Goal: Task Accomplishment & Management: Manage account settings

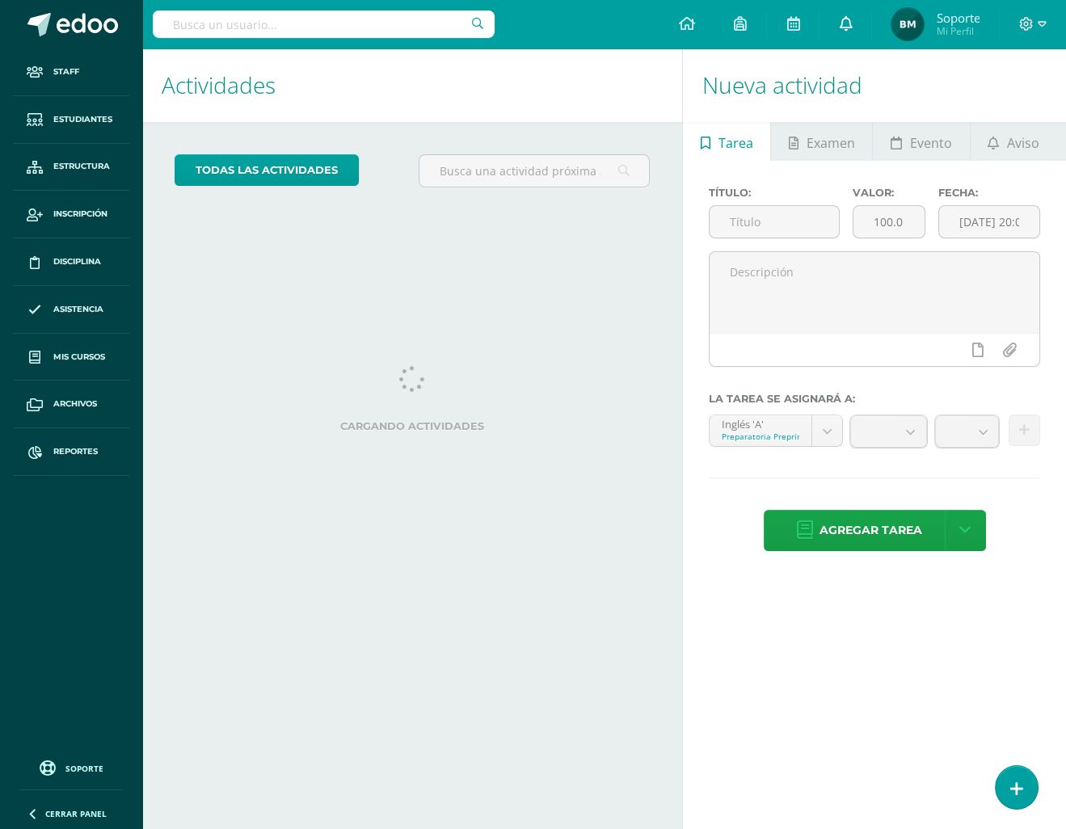
click at [853, 23] on link at bounding box center [845, 24] width 52 height 48
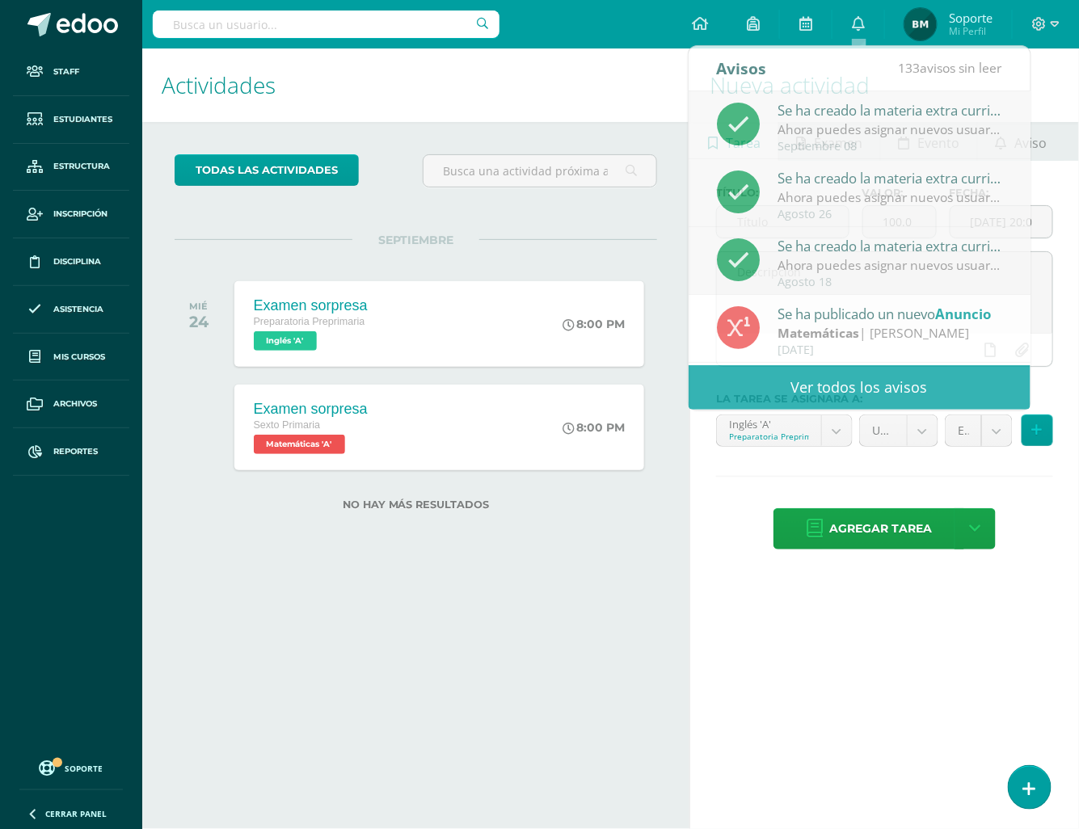
click at [527, 110] on h1 "Actividades" at bounding box center [416, 85] width 508 height 74
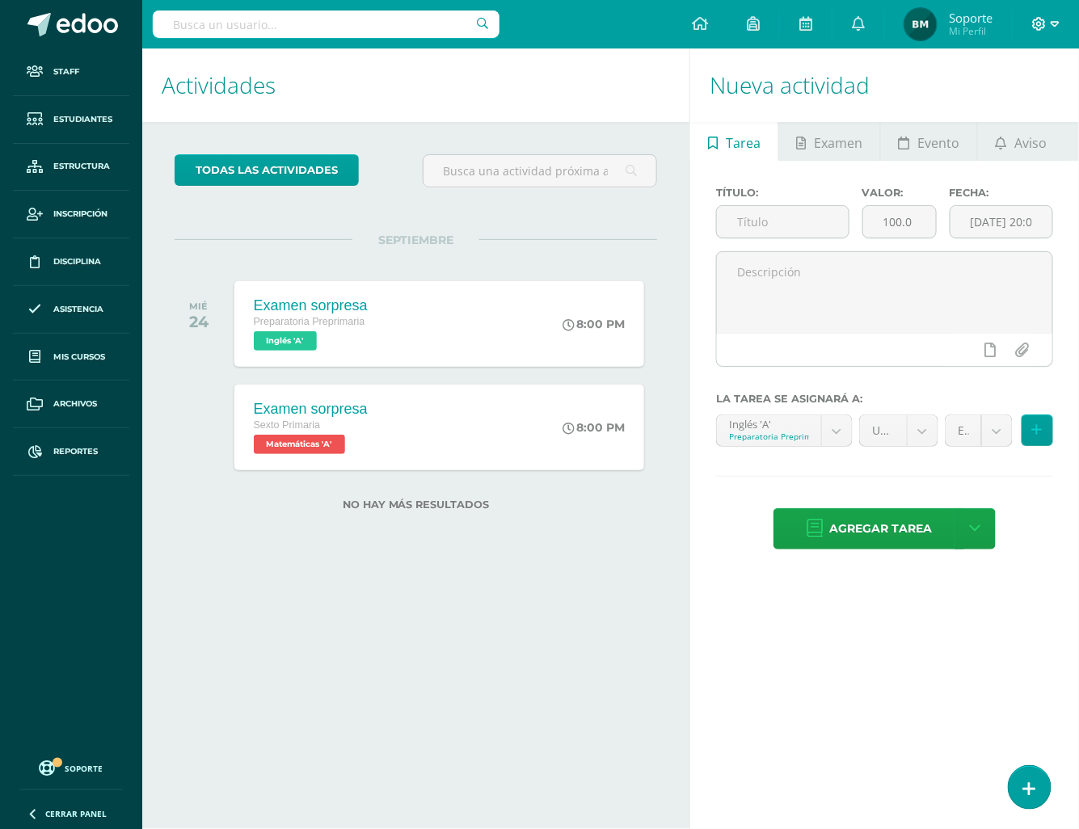
click at [1045, 19] on icon at bounding box center [1039, 24] width 15 height 15
click at [970, 107] on span "Configuración del Colegio" at bounding box center [974, 110] width 138 height 15
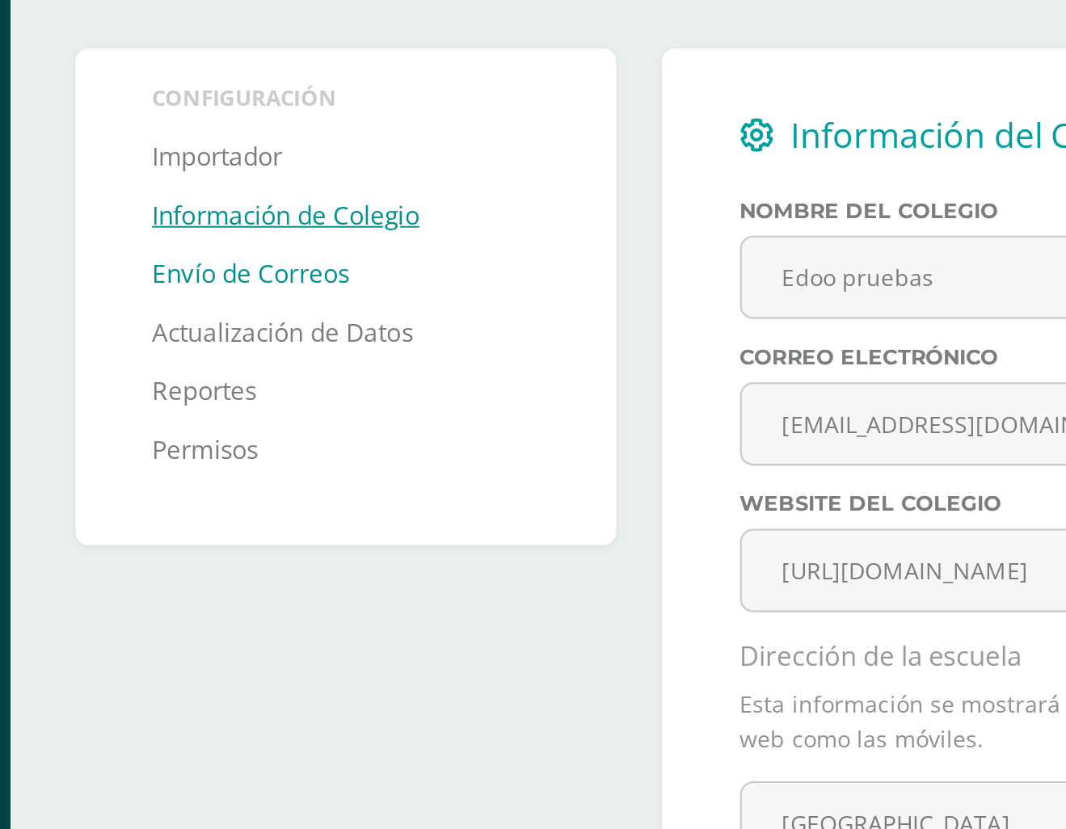
click at [271, 263] on link "Envío de Correos" at bounding box center [262, 266] width 98 height 29
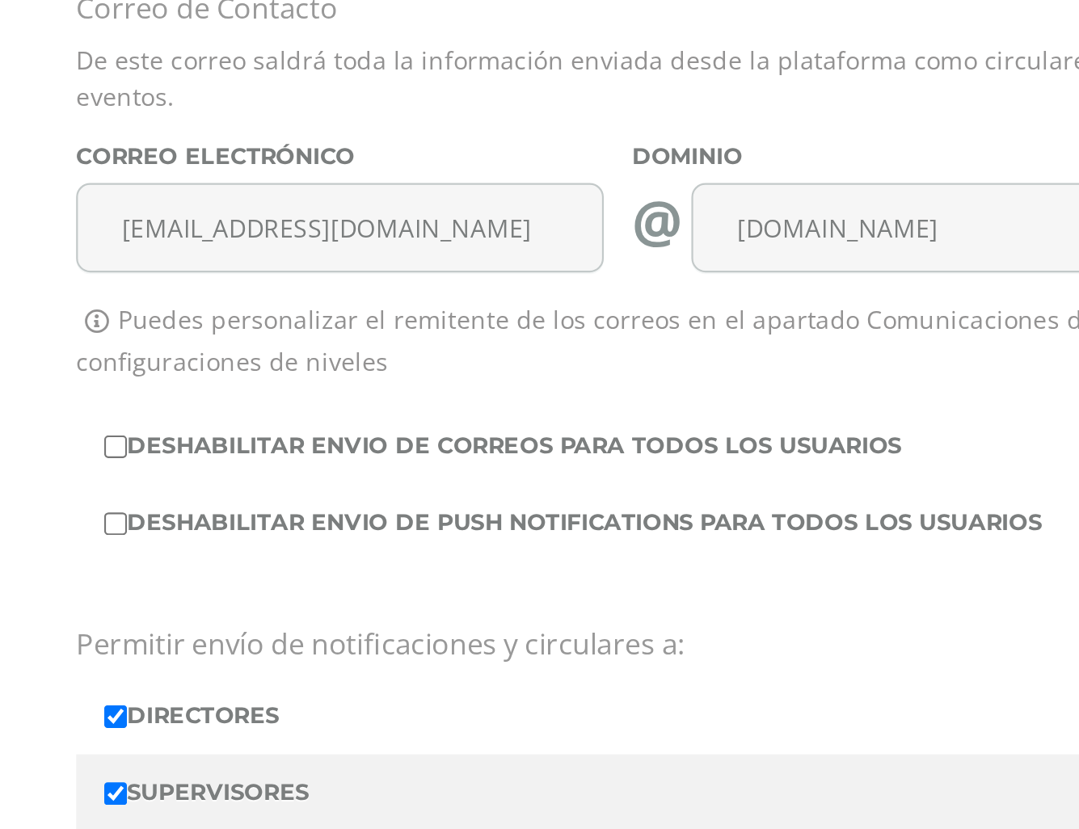
click at [560, 437] on label "DESHABILITAR ENVIO DE CORREOS PARA TODOS LOS USUARIOS" at bounding box center [758, 440] width 474 height 23
click at [532, 437] on input "DESHABILITAR ENVIO DE CORREOS PARA TODOS LOS USUARIOS" at bounding box center [526, 441] width 11 height 11
checkbox input "true"
click at [543, 475] on label "DESHABILITAR ENVIO DE PUSH NOTIFICATIONS PARA TODOS LOS USUARIOS" at bounding box center [758, 476] width 474 height 23
click at [532, 475] on input "DESHABILITAR ENVIO DE PUSH NOTIFICATIONS PARA TODOS LOS USUARIOS" at bounding box center [526, 476] width 11 height 11
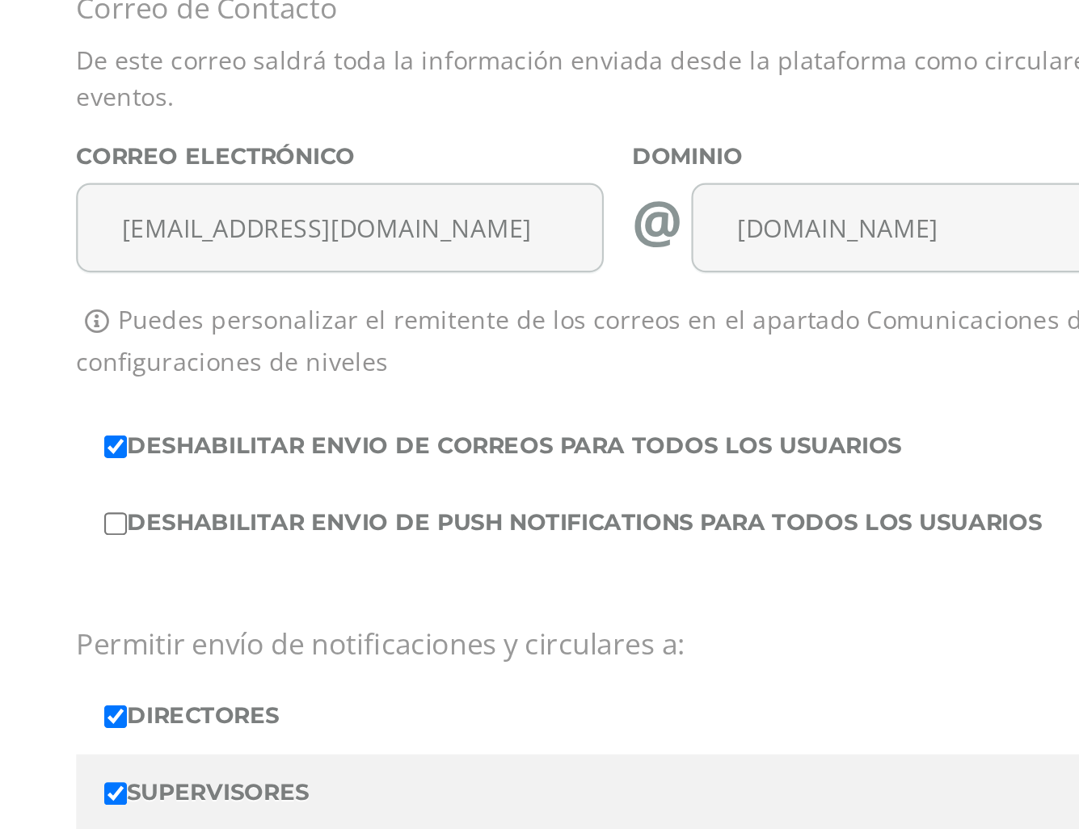
checkbox input "true"
click at [533, 443] on label "DESHABILITAR ENVIO DE CORREOS PARA TODOS LOS USUARIOS" at bounding box center [758, 440] width 474 height 23
click at [532, 443] on input "DESHABILITAR ENVIO DE CORREOS PARA TODOS LOS USUARIOS" at bounding box center [526, 441] width 11 height 11
checkbox input "false"
click at [533, 476] on label "DESHABILITAR ENVIO DE PUSH NOTIFICATIONS PARA TODOS LOS USUARIOS" at bounding box center [758, 476] width 474 height 23
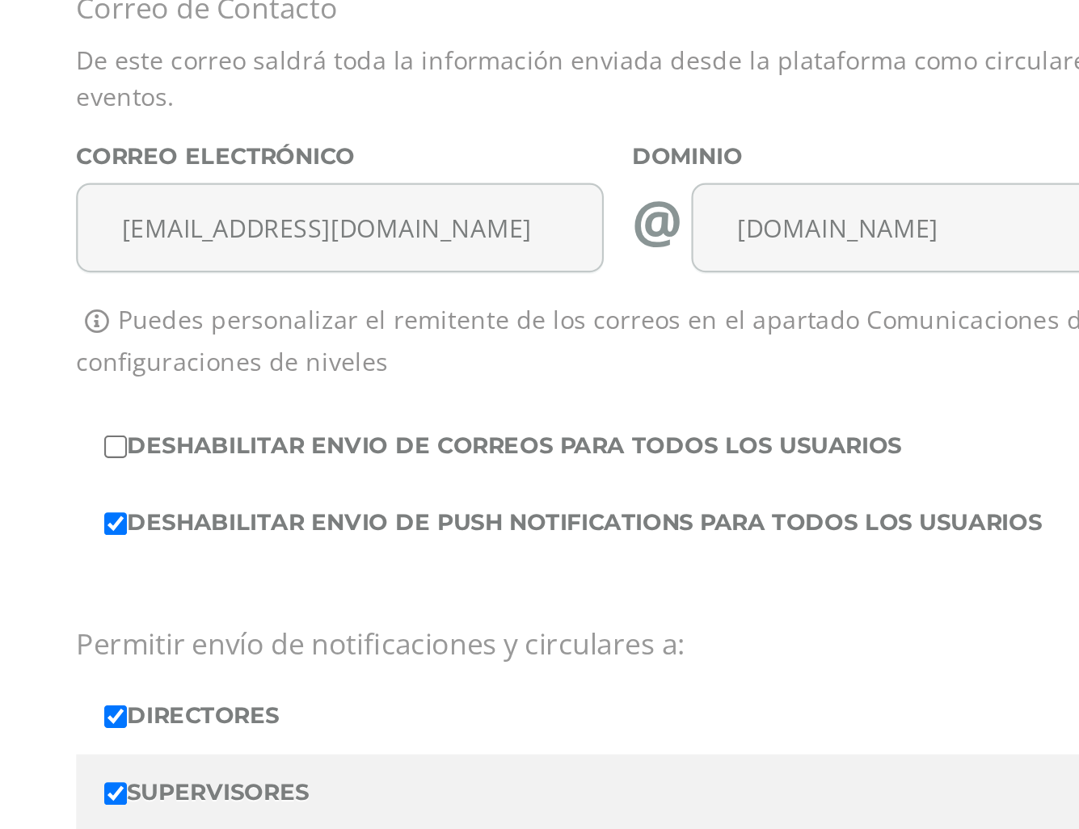
click at [532, 476] on input "DESHABILITAR ENVIO DE PUSH NOTIFICATIONS PARA TODOS LOS USUARIOS" at bounding box center [526, 476] width 11 height 11
checkbox input "false"
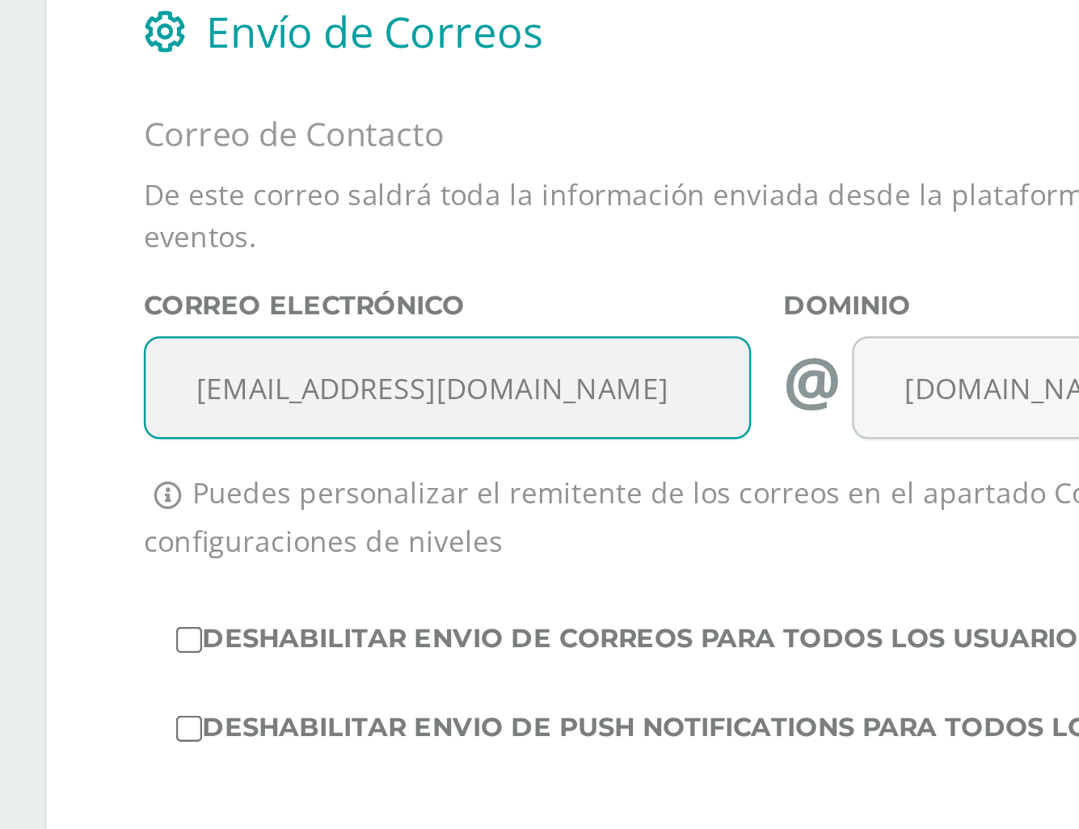
drag, startPoint x: 686, startPoint y: 326, endPoint x: 512, endPoint y: 317, distance: 174.0
click at [512, 317] on div "Correo Electrónico demo@edoo.io" at bounding box center [630, 337] width 256 height 73
drag, startPoint x: 663, startPoint y: 335, endPoint x: 545, endPoint y: 331, distance: 118.1
click at [545, 331] on input "demo@edoo.io" at bounding box center [630, 340] width 242 height 40
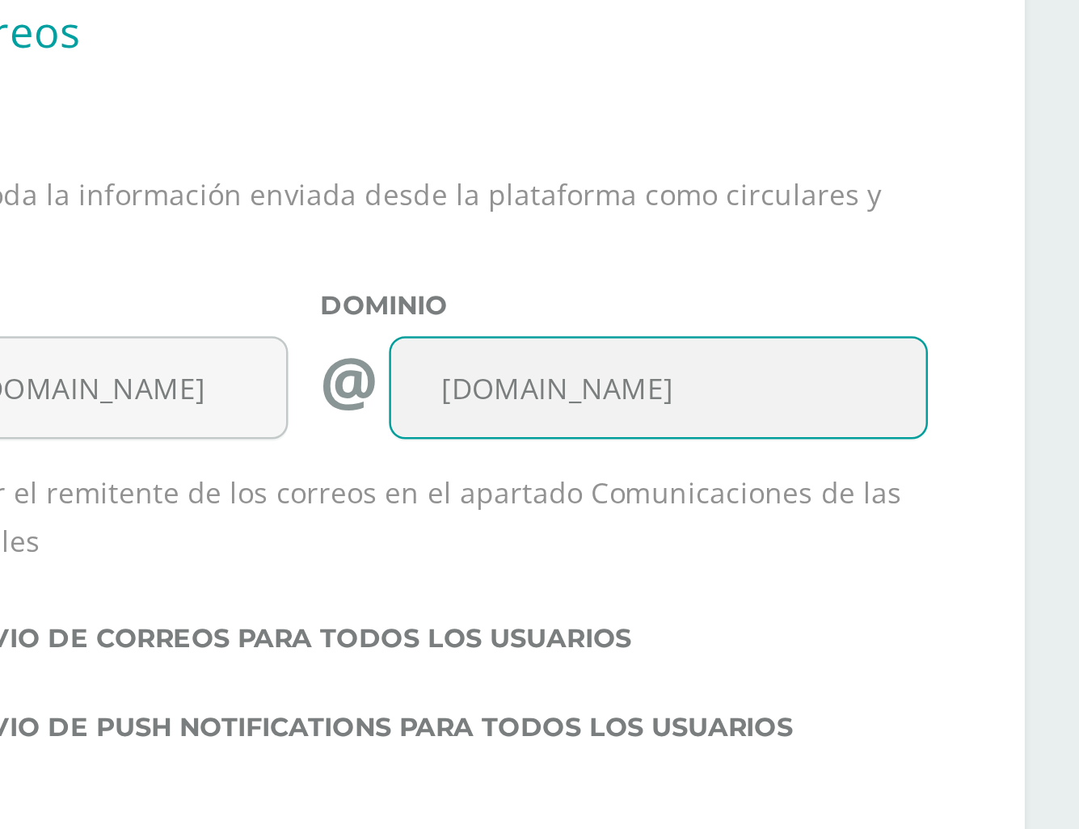
drag, startPoint x: 917, startPoint y: 334, endPoint x: 799, endPoint y: 334, distance: 118.0
click at [799, 334] on input "edoo.io" at bounding box center [900, 340] width 214 height 40
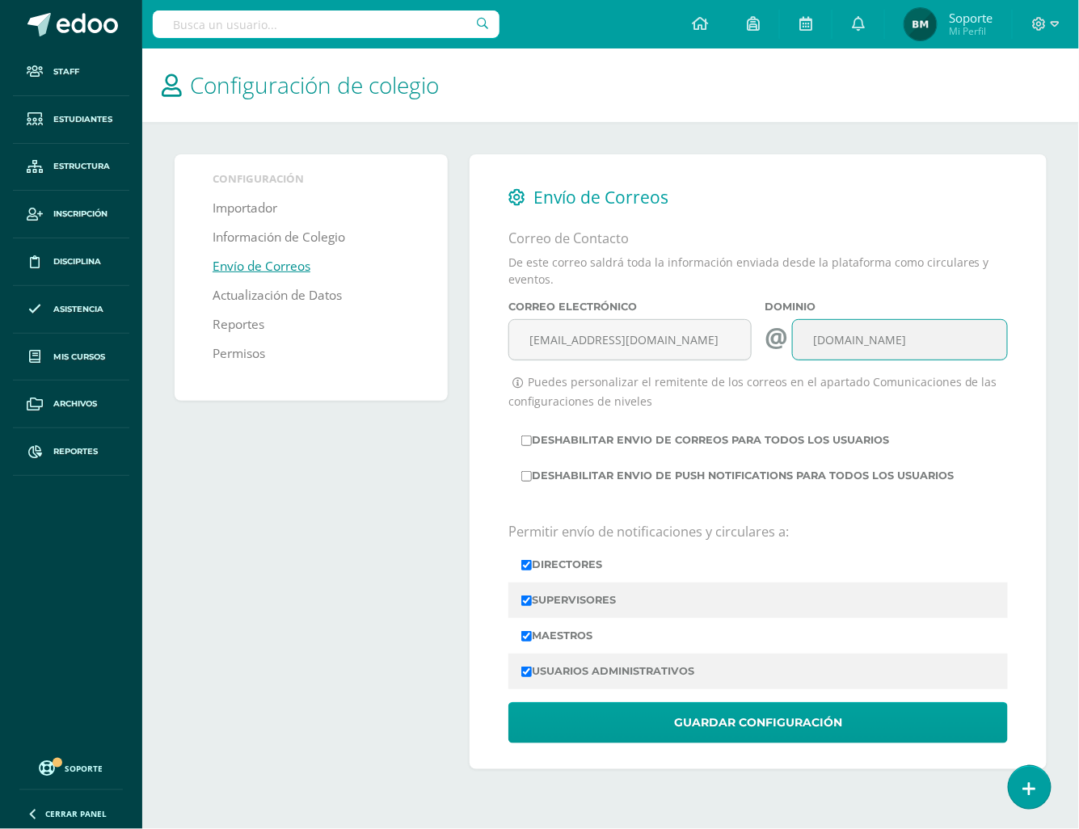
click at [402, 457] on div "Configuración Importador Información de Colegio Envío de Correos Actualización …" at bounding box center [315, 461] width 295 height 615
